Goal: Task Accomplishment & Management: Use online tool/utility

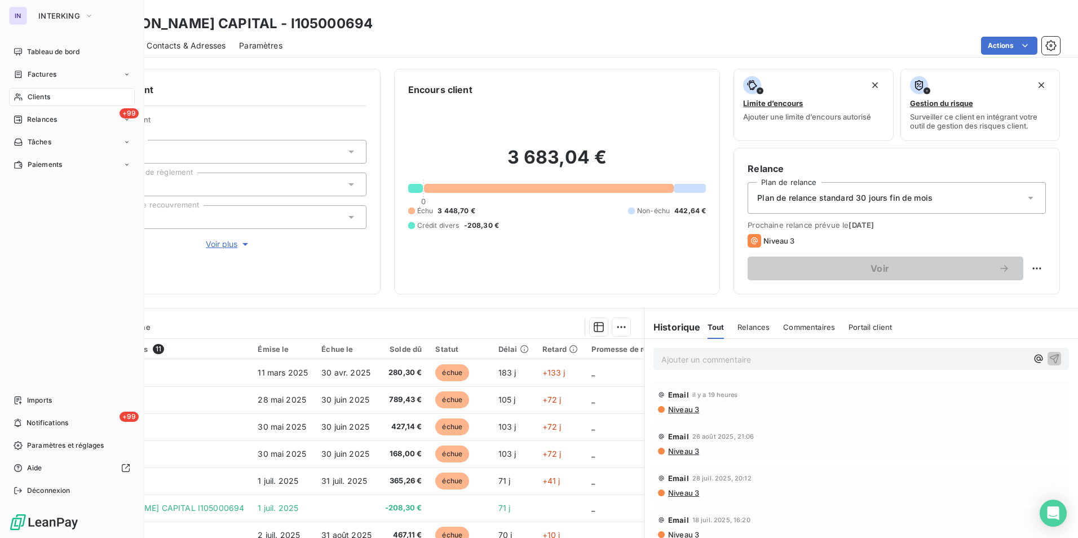
drag, startPoint x: 30, startPoint y: 96, endPoint x: 94, endPoint y: 89, distance: 64.7
click at [30, 96] on span "Clients" at bounding box center [39, 97] width 23 height 10
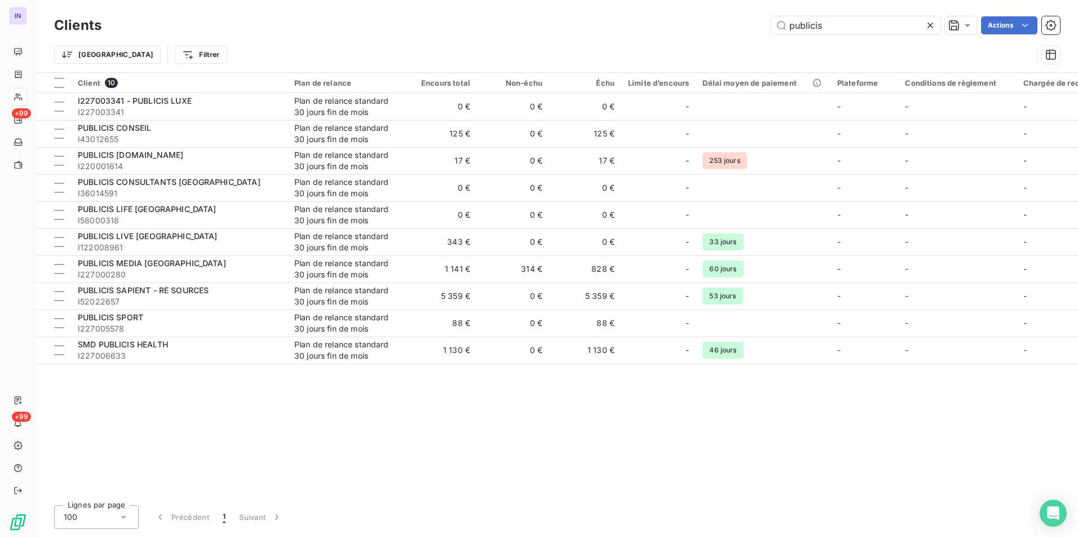
drag, startPoint x: 857, startPoint y: 27, endPoint x: 702, endPoint y: 23, distance: 154.5
click at [702, 23] on div "publicis Actions" at bounding box center [587, 25] width 945 height 18
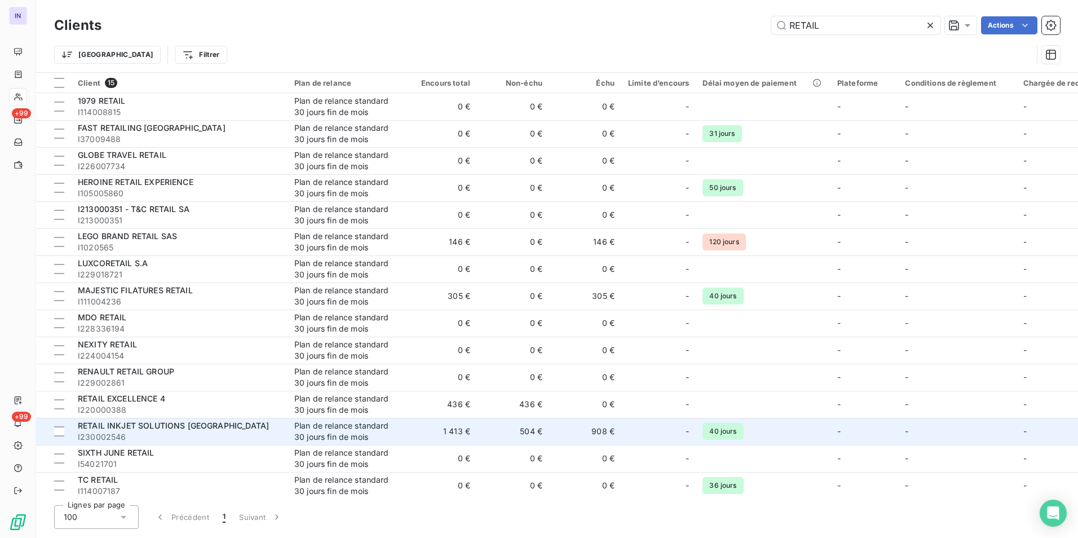
type input "RETAIL"
click at [201, 434] on span "I230002546" at bounding box center [179, 436] width 203 height 11
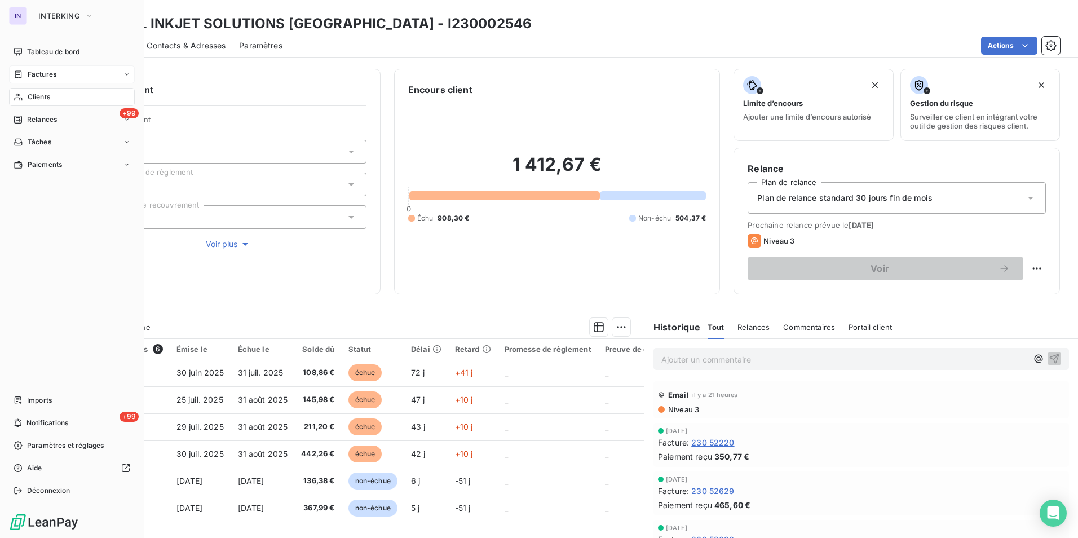
click at [42, 73] on span "Factures" at bounding box center [42, 74] width 29 height 10
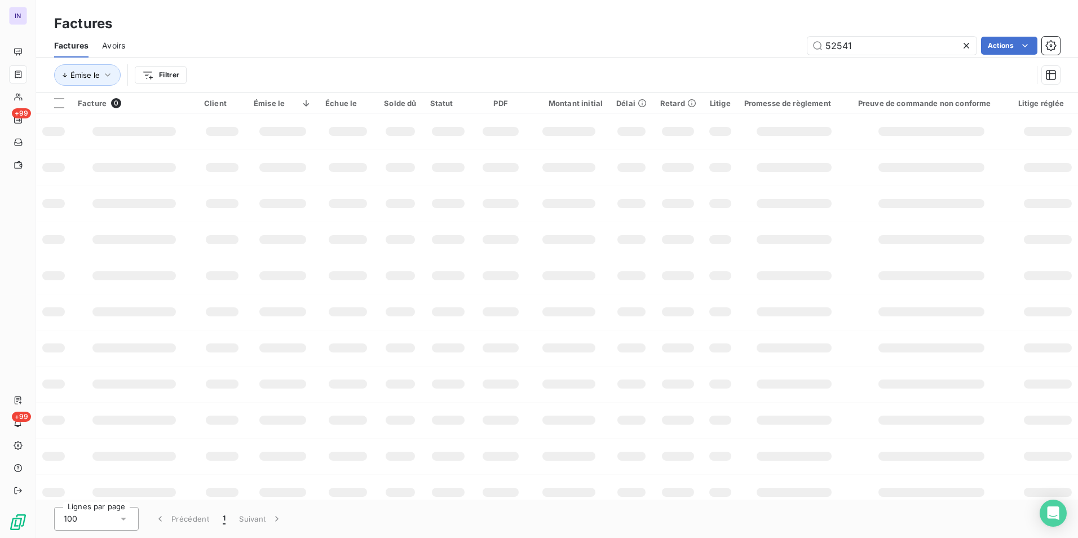
drag, startPoint x: 864, startPoint y: 45, endPoint x: 742, endPoint y: 33, distance: 121.8
click at [742, 33] on div "Factures Factures Avoirs 52541 Actions Émise le Filtrer" at bounding box center [557, 46] width 1042 height 93
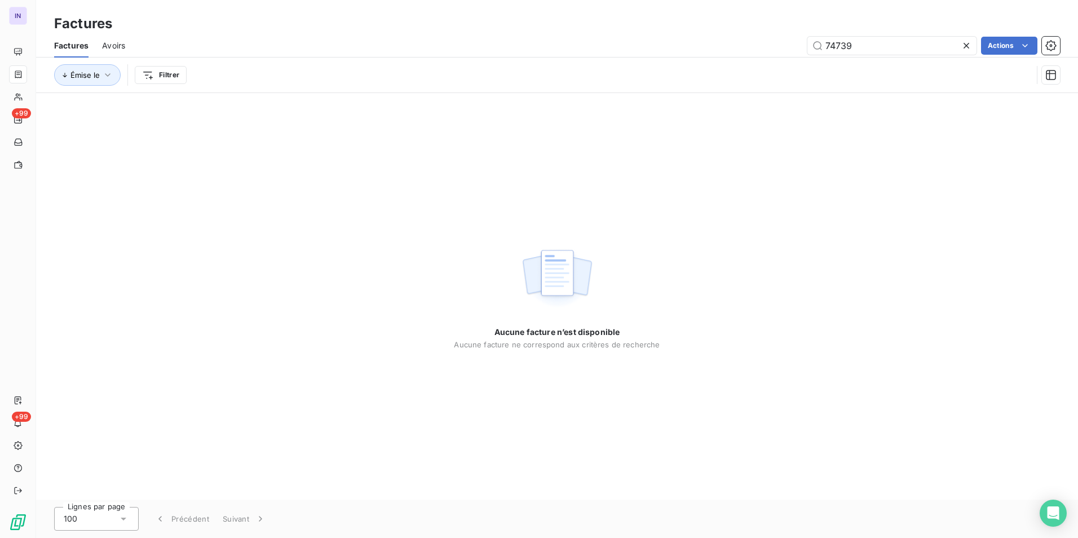
type input "74739"
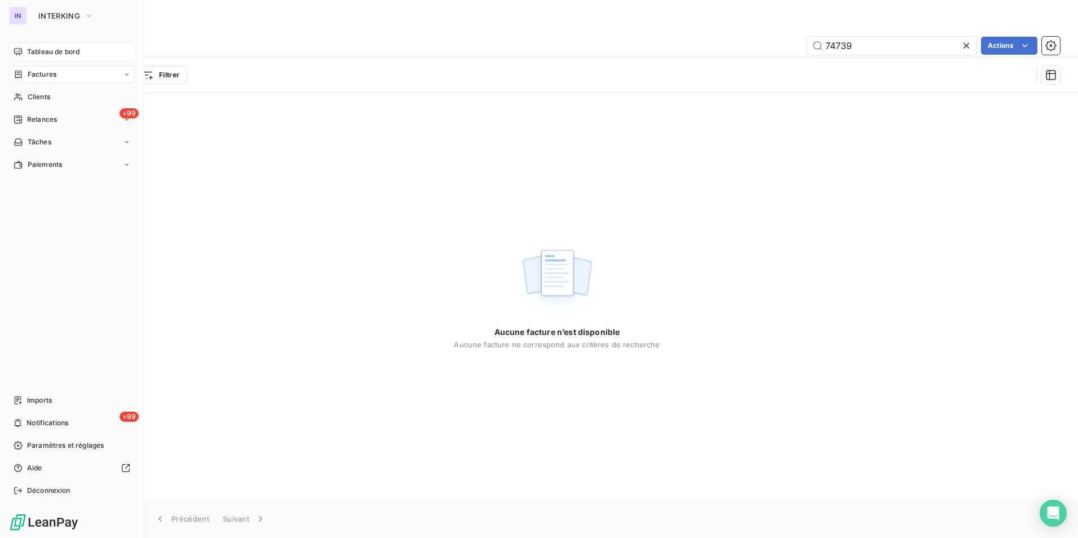
click at [32, 50] on span "Tableau de bord" at bounding box center [53, 52] width 52 height 10
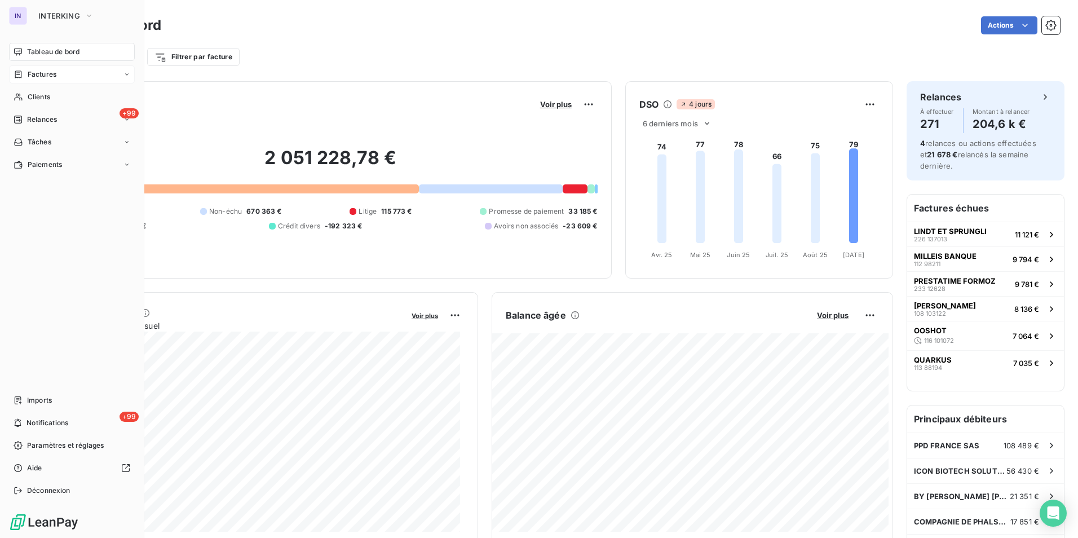
click at [39, 77] on span "Factures" at bounding box center [42, 74] width 29 height 10
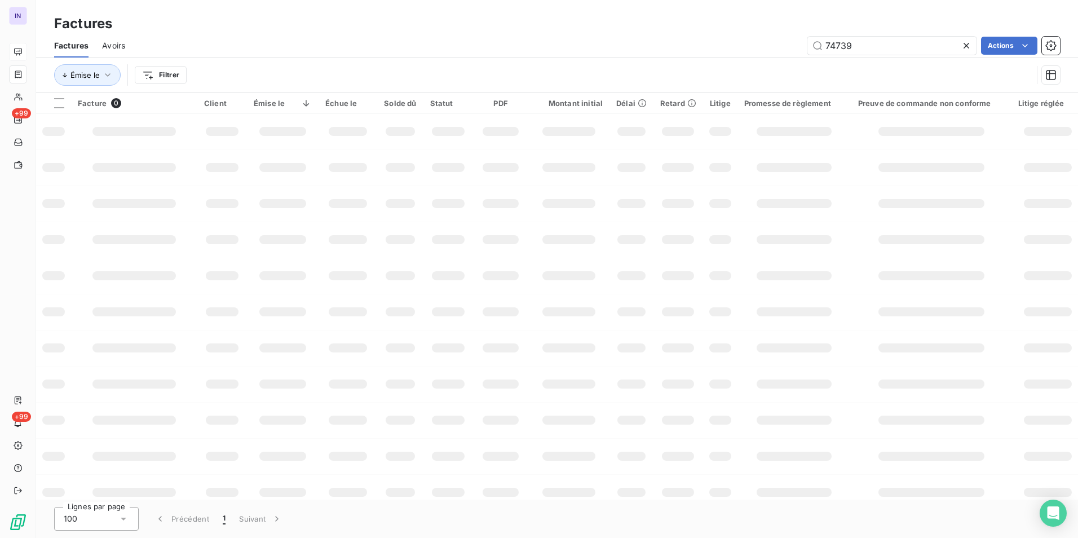
drag, startPoint x: 784, startPoint y: 45, endPoint x: 769, endPoint y: 46, distance: 14.7
click at [780, 42] on div "74739 Actions" at bounding box center [599, 46] width 921 height 18
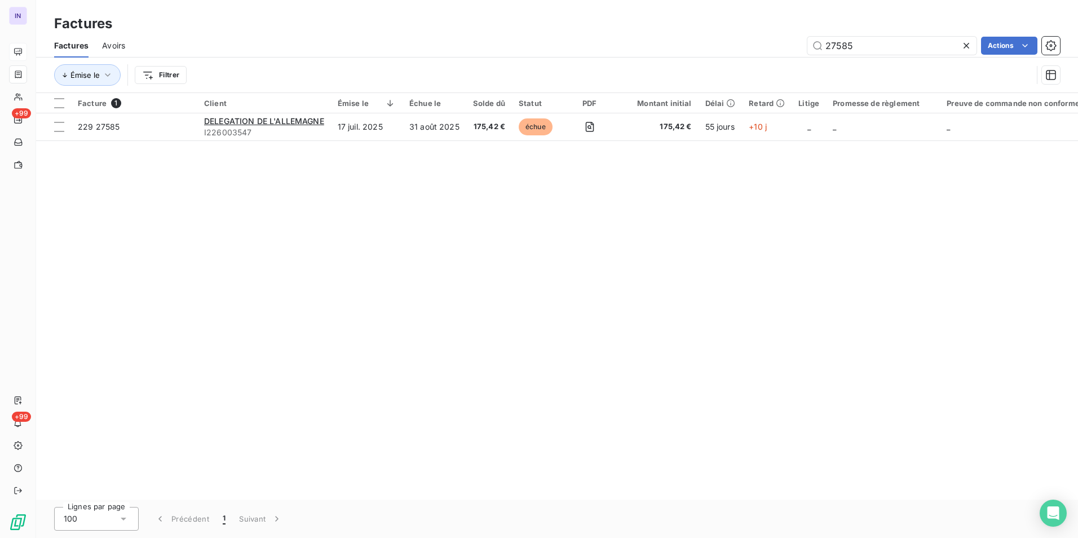
type input "27585"
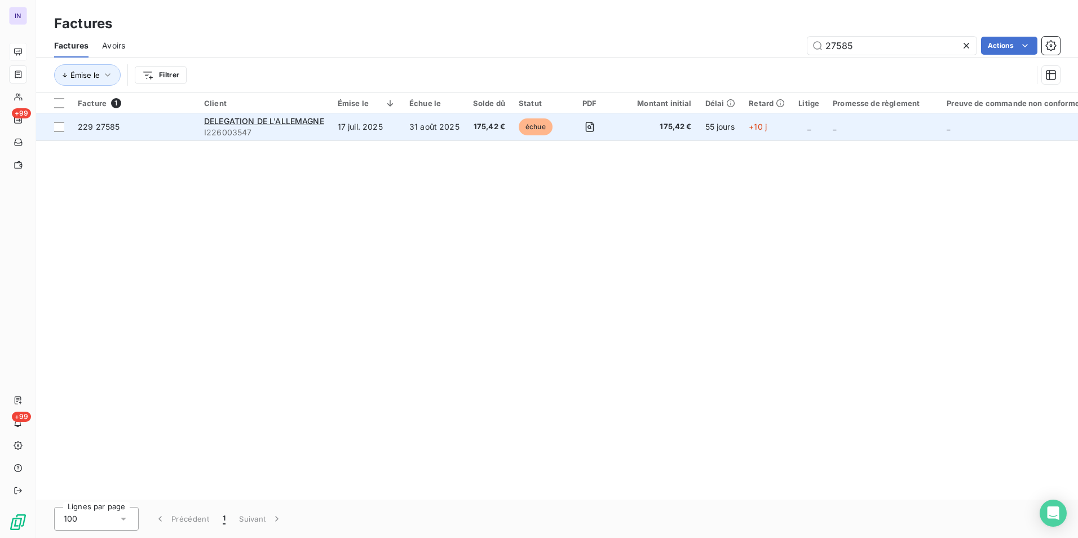
click at [410, 134] on td "31 août 2025" at bounding box center [435, 126] width 64 height 27
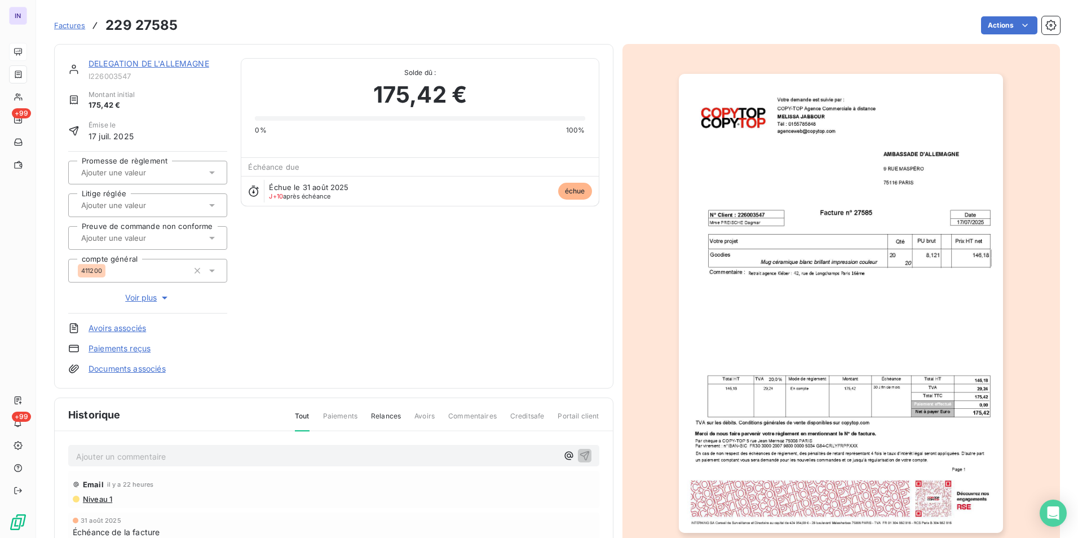
click at [1003, 29] on html "IN +99 +99 Factures 229 27585 Actions DELEGATION DE L'ALLEMAGNE I226003547 Mont…" at bounding box center [539, 269] width 1078 height 538
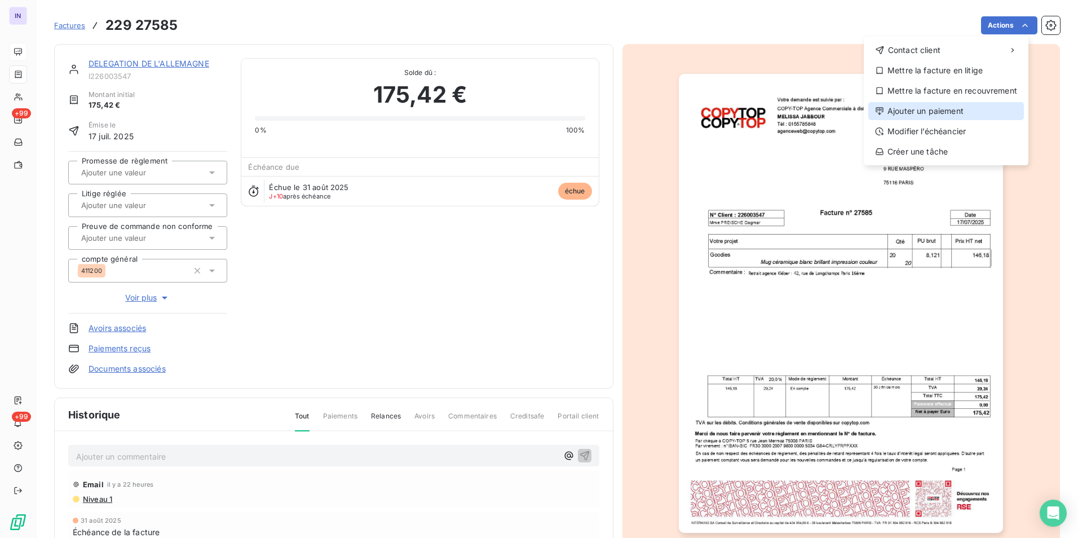
click at [948, 103] on div "Ajouter un paiement" at bounding box center [946, 111] width 156 height 18
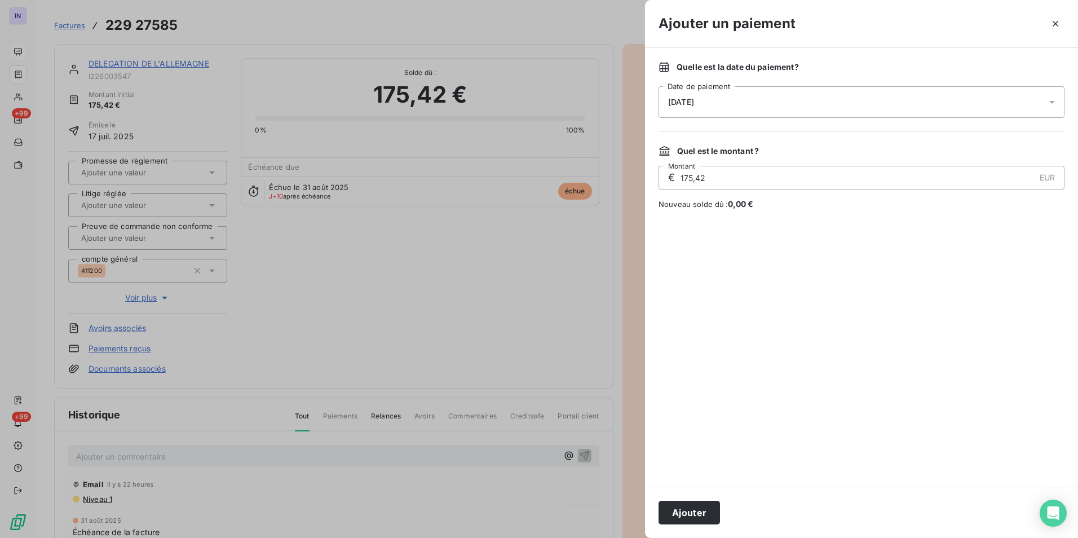
drag, startPoint x: 780, startPoint y: 96, endPoint x: 769, endPoint y: 110, distance: 17.7
click at [779, 96] on div "[DATE]" at bounding box center [861, 102] width 406 height 32
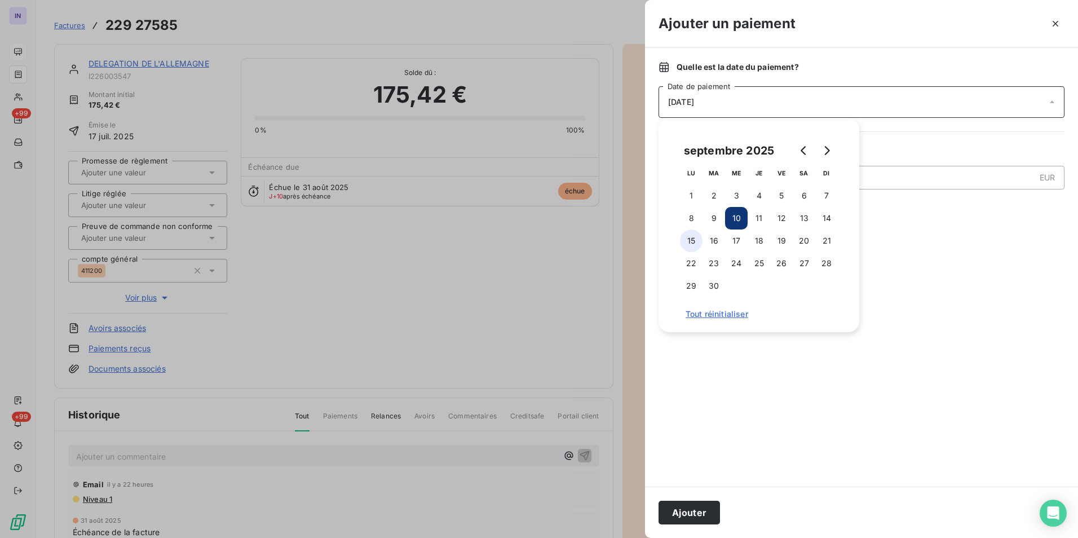
click at [693, 246] on button "15" at bounding box center [691, 240] width 23 height 23
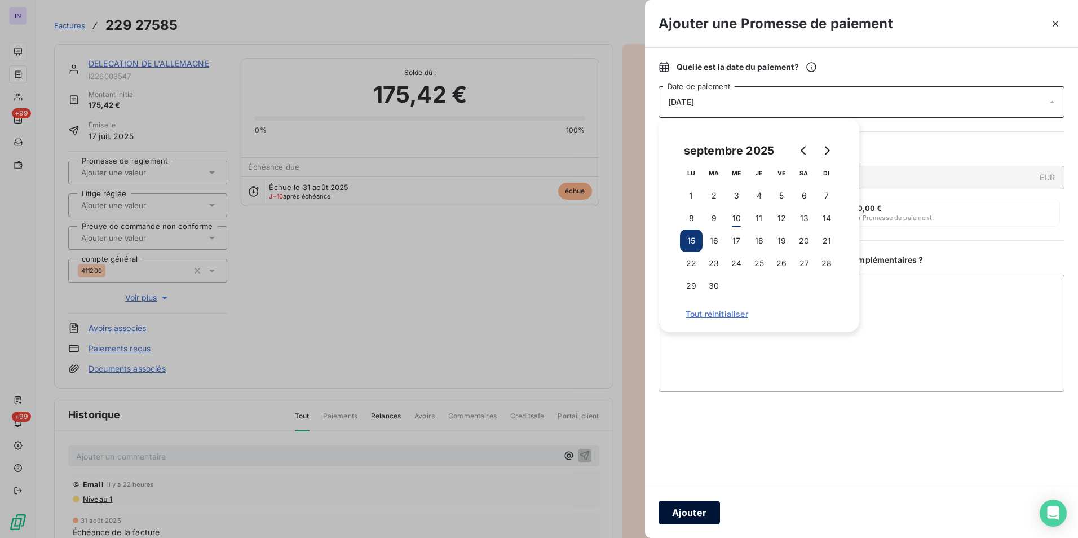
click at [685, 514] on button "Ajouter" at bounding box center [688, 513] width 61 height 24
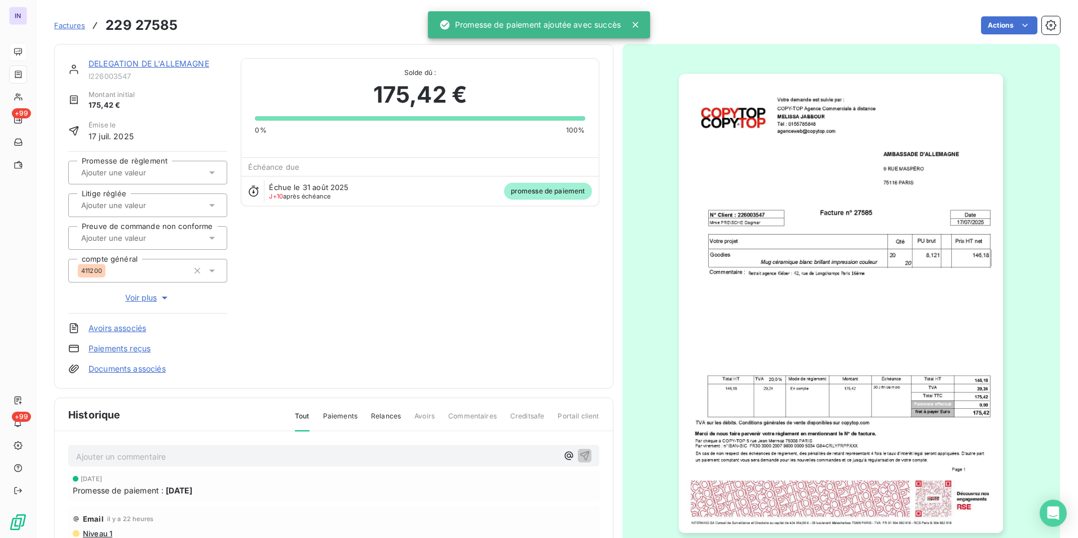
click at [158, 171] on input "text" at bounding box center [136, 172] width 113 height 10
click at [160, 201] on div "Oui" at bounding box center [154, 202] width 127 height 18
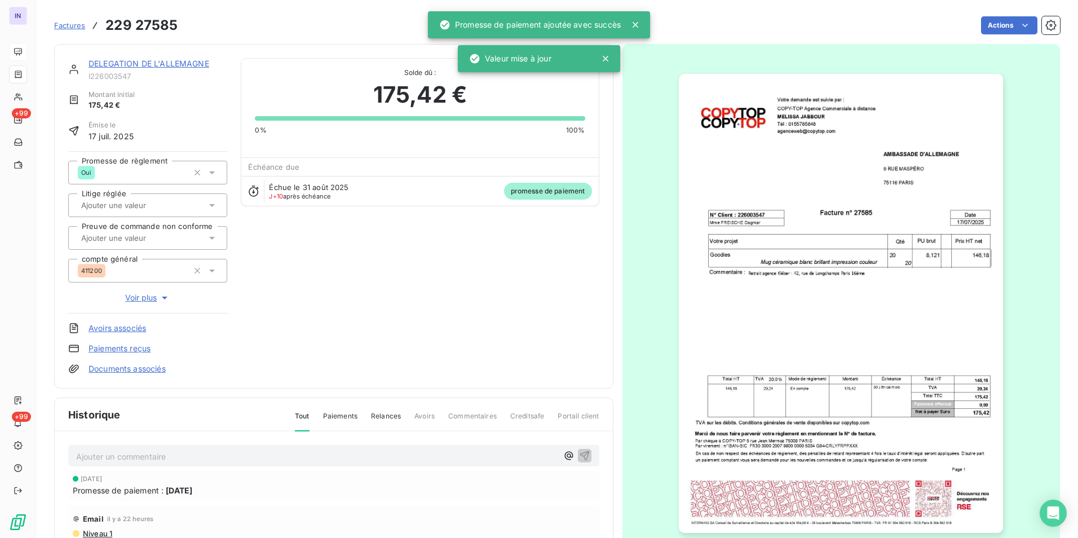
click at [156, 65] on link "DELEGATION DE L'ALLEMAGNE" at bounding box center [149, 64] width 121 height 10
